Goal: Information Seeking & Learning: Learn about a topic

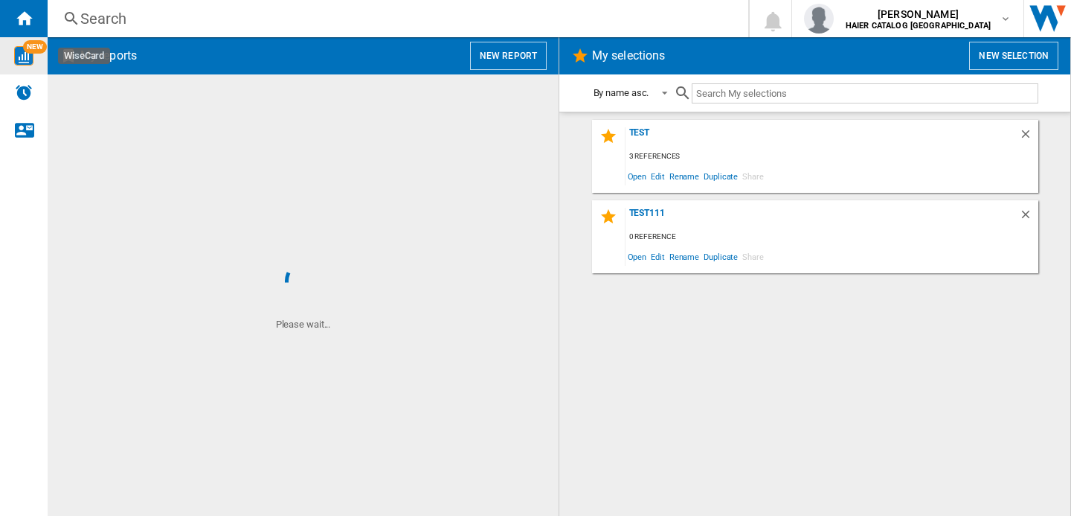
click at [21, 60] on img "WiseCard" at bounding box center [23, 55] width 19 height 19
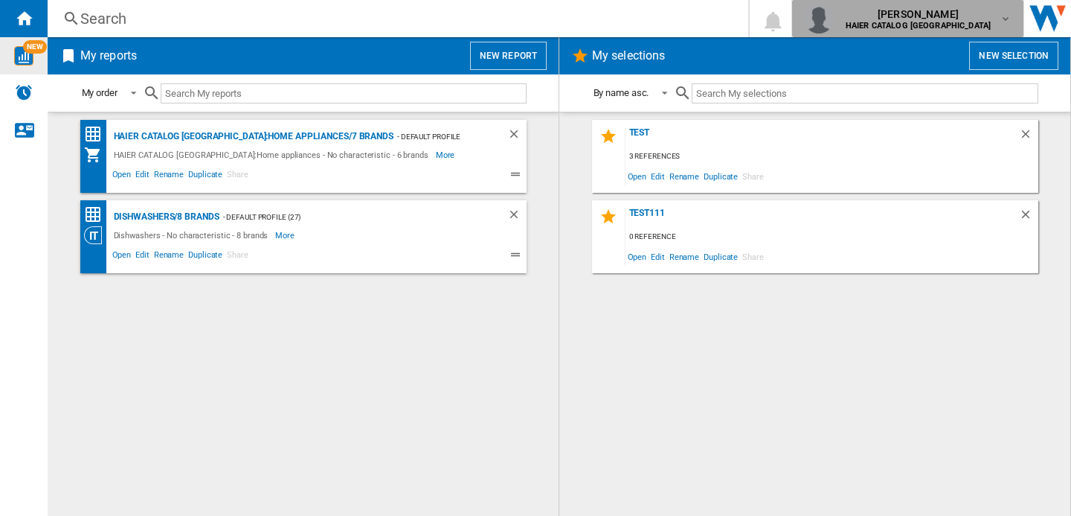
click at [1007, 21] on md-icon "button" at bounding box center [1006, 19] width 12 height 12
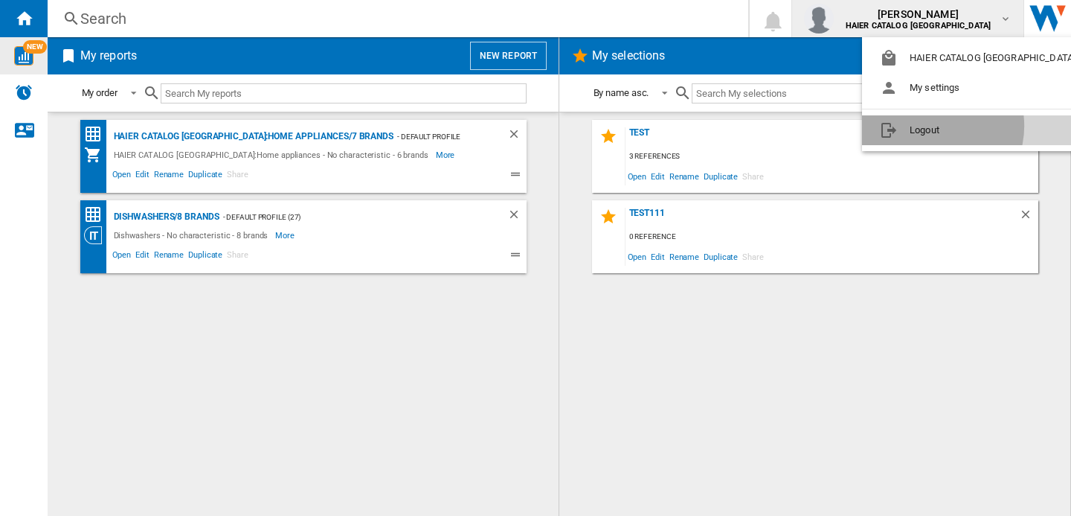
click at [933, 126] on button "Logout" at bounding box center [980, 130] width 237 height 30
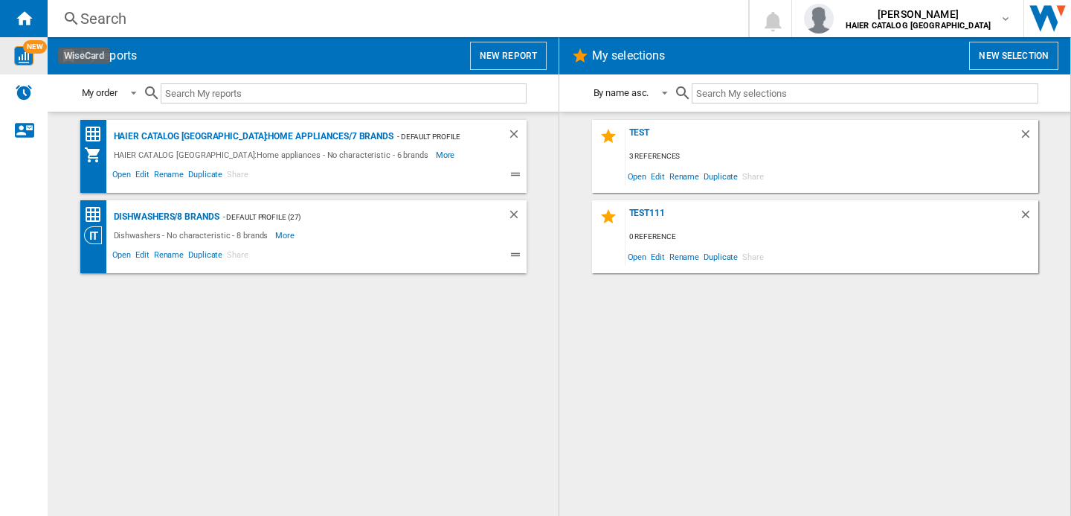
click at [21, 57] on img "WiseCard" at bounding box center [23, 55] width 19 height 19
click at [193, 213] on div "Dishwashers/8 brands" at bounding box center [164, 217] width 109 height 19
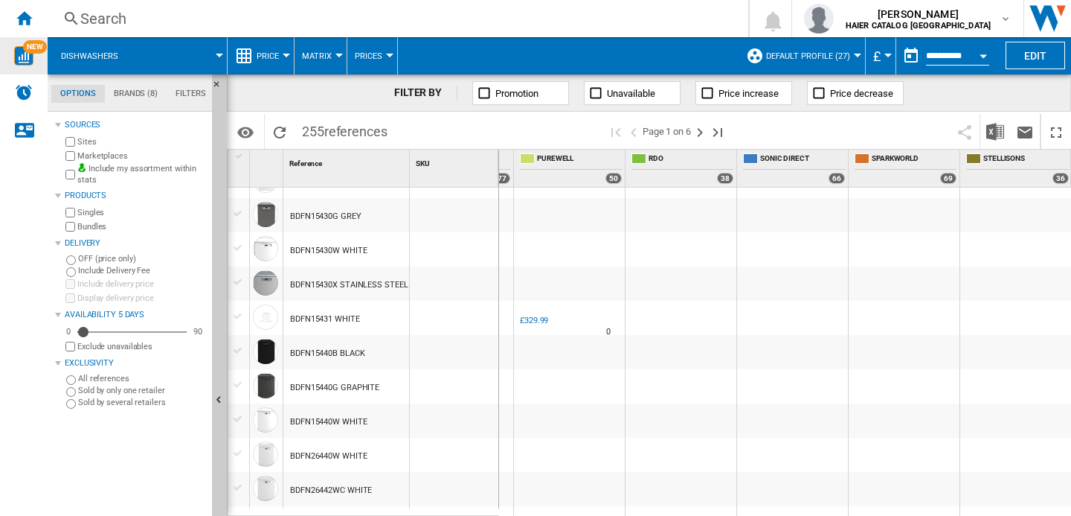
scroll to position [155, 226]
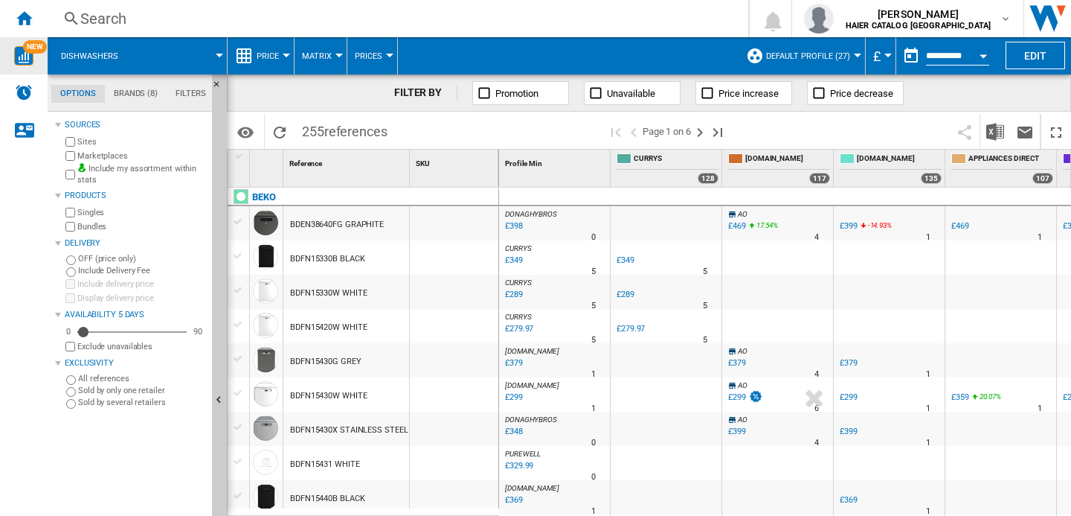
click at [348, 216] on div "BDEN38640FG GRAPHITE" at bounding box center [337, 225] width 94 height 34
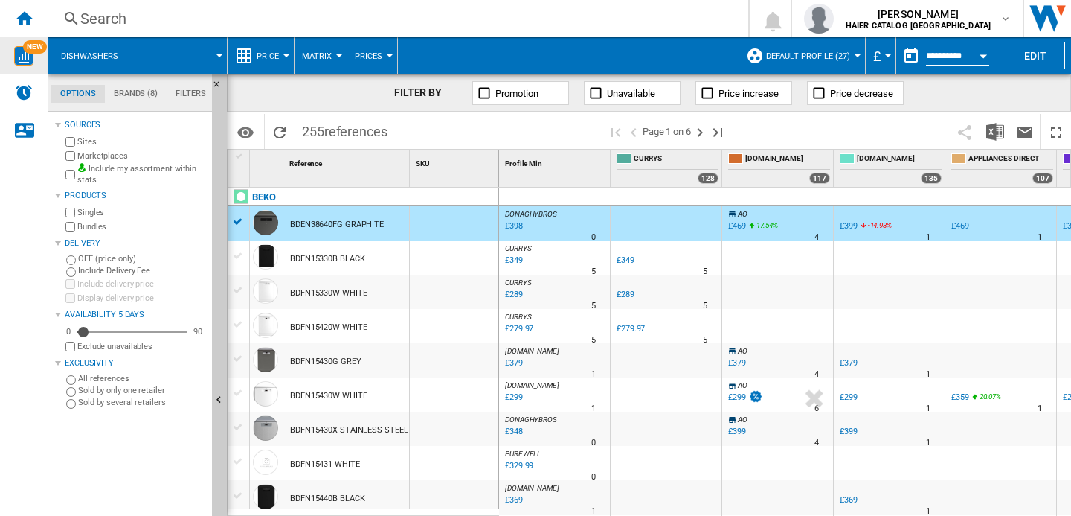
click at [348, 216] on div "BDEN38640FG GRAPHITE" at bounding box center [337, 225] width 94 height 34
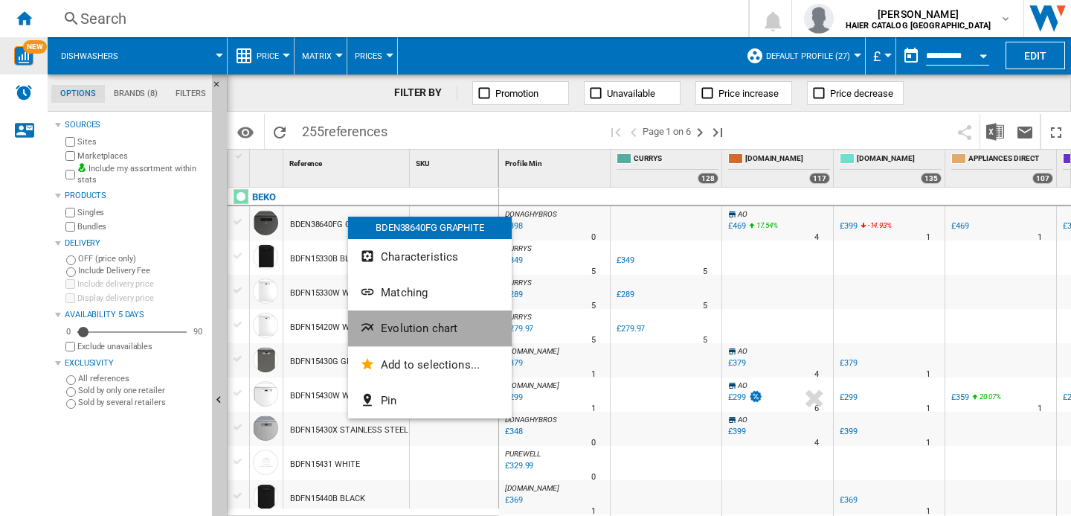
click at [413, 327] on span "Evolution chart" at bounding box center [419, 327] width 77 height 13
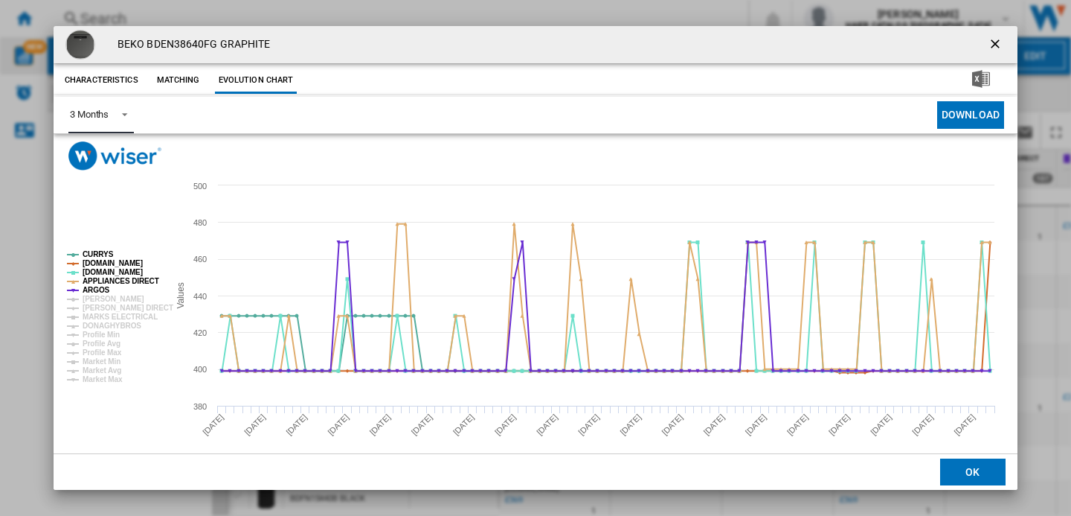
click at [121, 123] on md-select-value "3 Months" at bounding box center [100, 115] width 65 height 36
click at [855, 136] on md-backdrop at bounding box center [535, 258] width 1071 height 516
click at [102, 292] on tspan "ARGOS" at bounding box center [97, 290] width 28 height 8
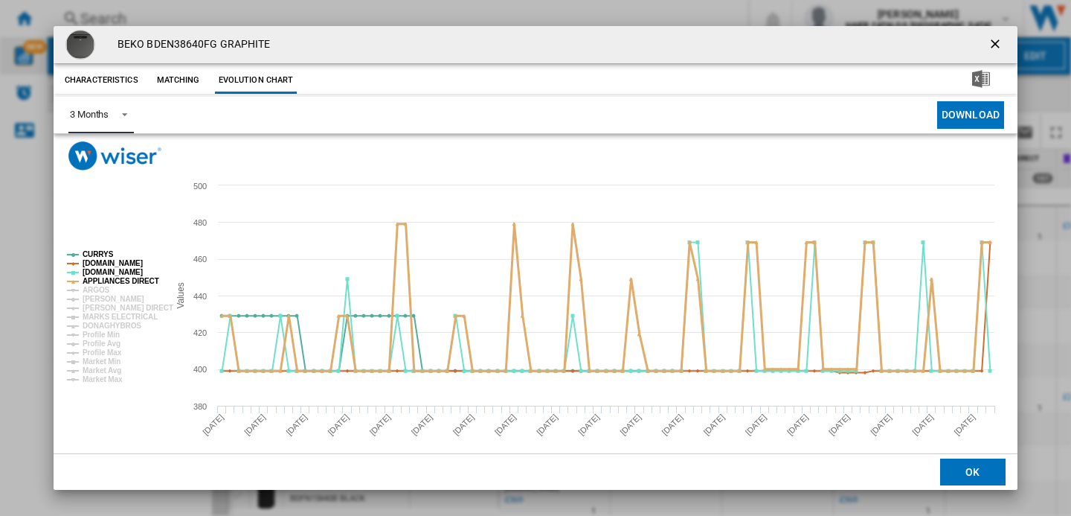
click at [112, 277] on tspan "APPLIANCES DIRECT" at bounding box center [121, 281] width 77 height 8
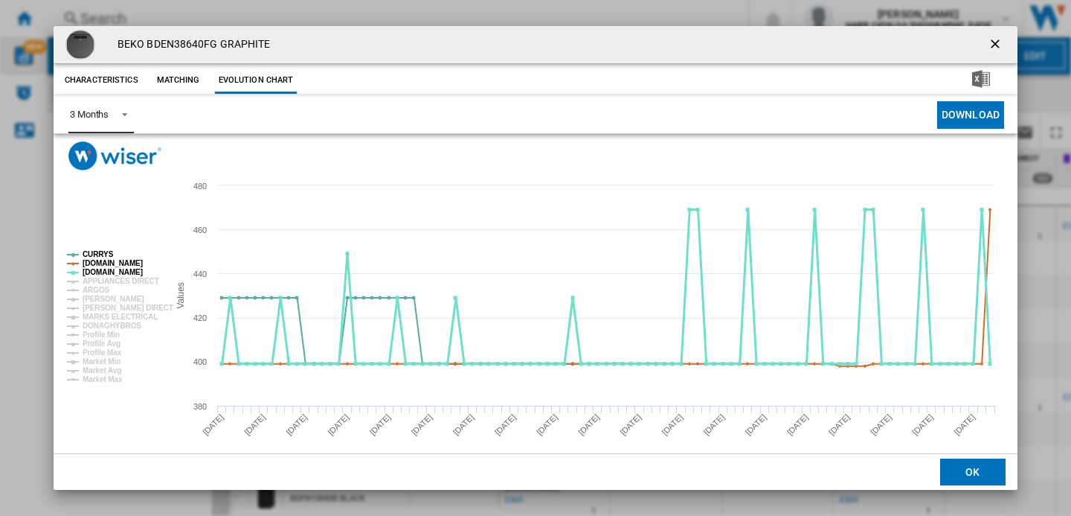
click at [106, 272] on tspan "AO.COM" at bounding box center [113, 272] width 60 height 8
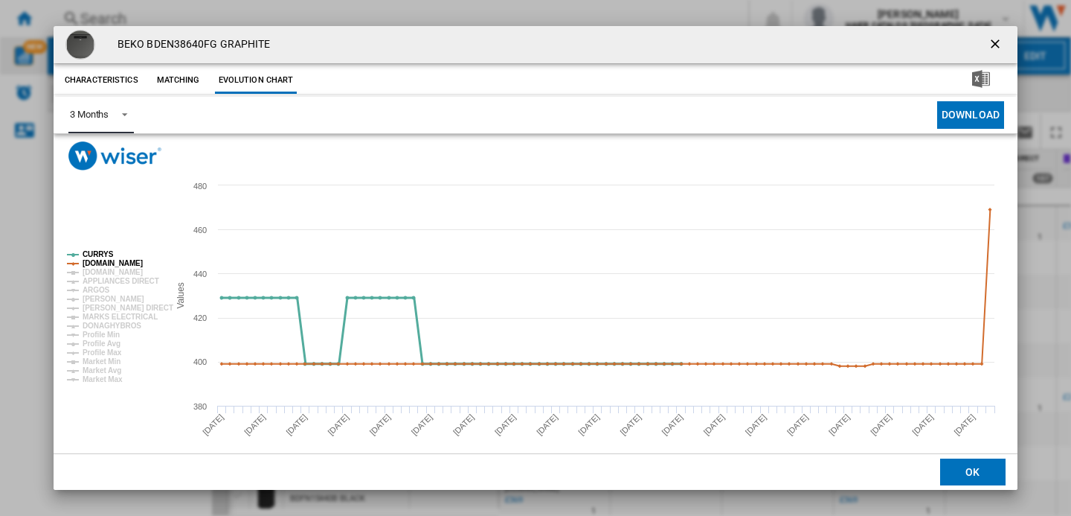
click at [100, 251] on tspan "CURRYS" at bounding box center [98, 254] width 31 height 8
